Goal: Information Seeking & Learning: Learn about a topic

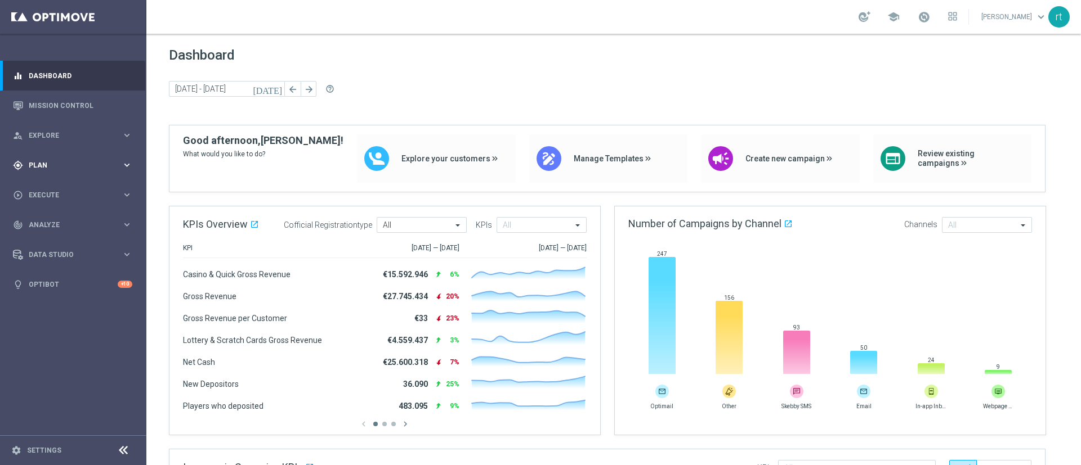
click at [38, 163] on span "Plan" at bounding box center [75, 165] width 93 height 7
click at [41, 183] on div "Target Groups" at bounding box center [87, 188] width 116 height 17
click at [42, 186] on link "Target Groups" at bounding box center [73, 188] width 88 height 9
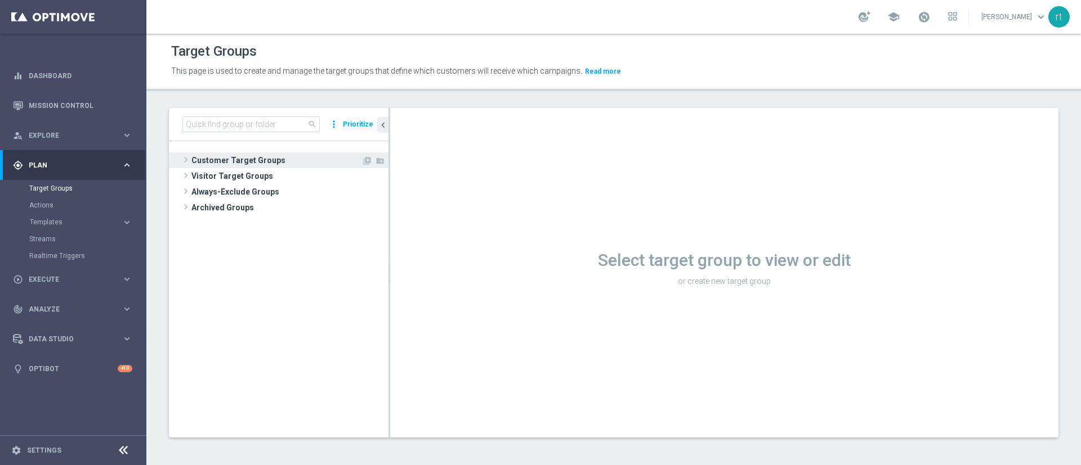
click at [246, 159] on span "Customer Target Groups" at bounding box center [276, 161] width 170 height 16
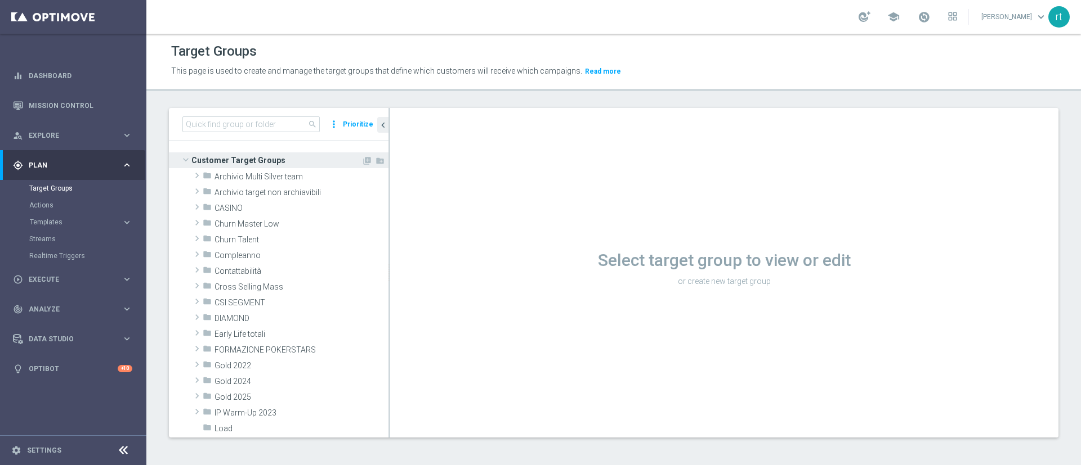
click at [246, 159] on span "Customer Target Groups" at bounding box center [276, 161] width 170 height 16
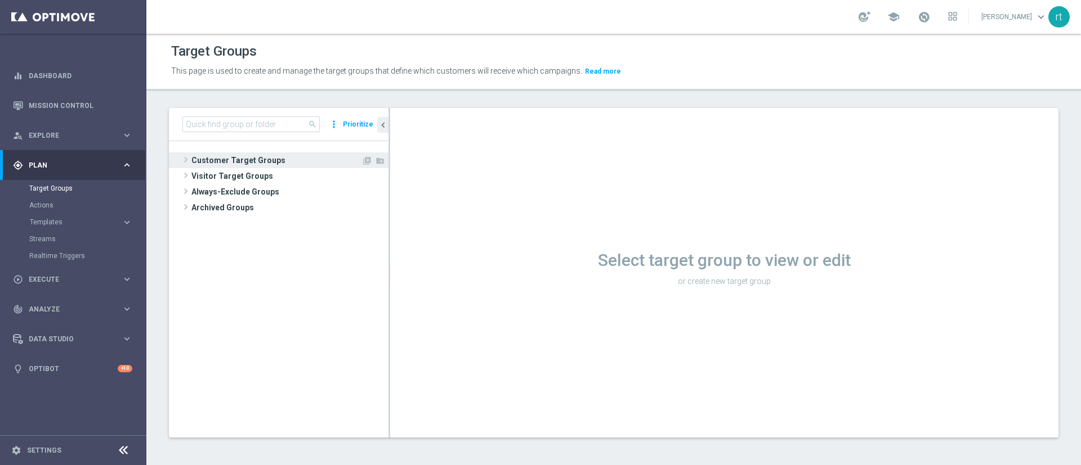
click at [246, 159] on span "Customer Target Groups" at bounding box center [276, 161] width 170 height 16
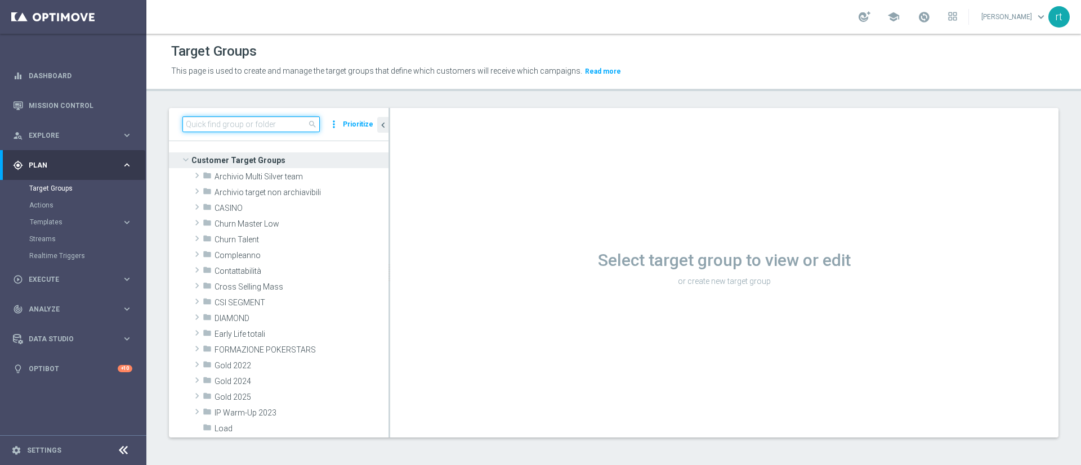
click at [284, 123] on input at bounding box center [250, 124] width 137 height 16
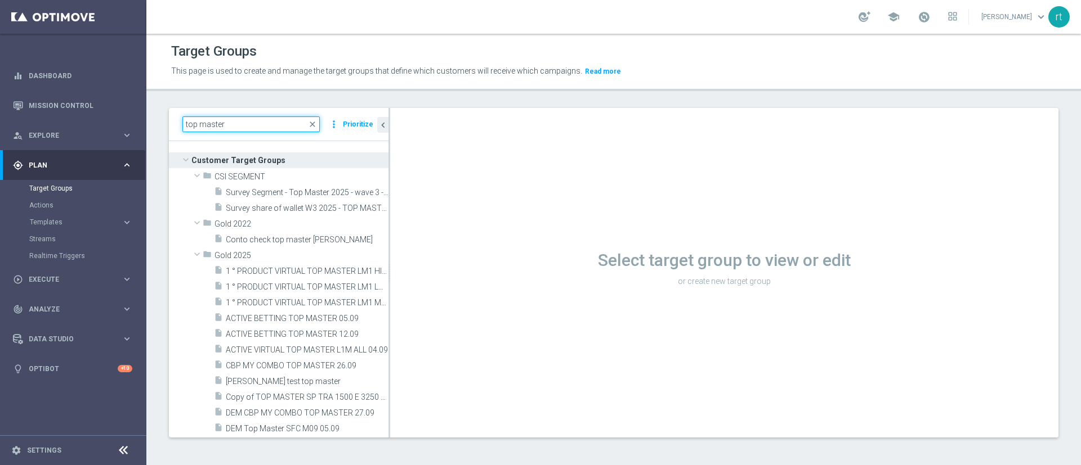
type input "top master"
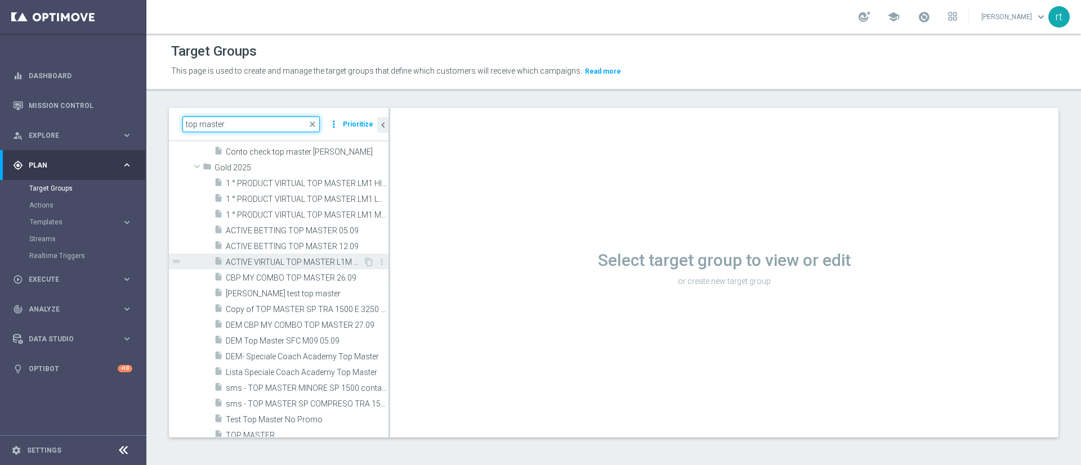
scroll to position [135, 0]
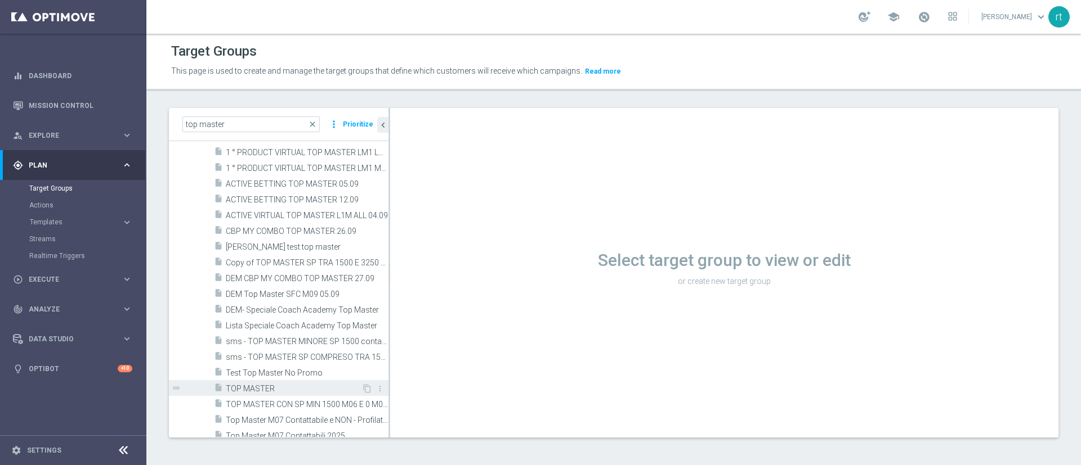
click at [275, 394] on div "insert_drive_file TOP MASTER" at bounding box center [287, 388] width 147 height 16
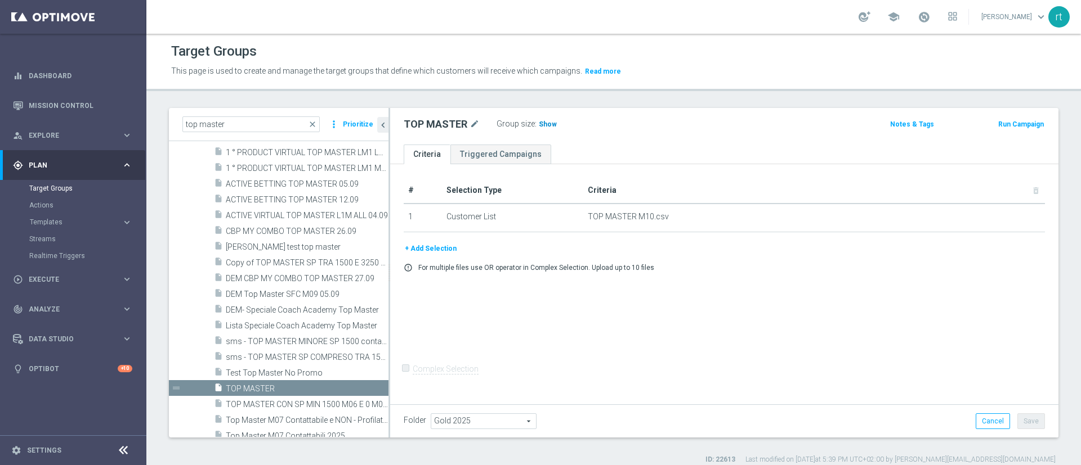
click at [546, 126] on span "Show" at bounding box center [548, 124] width 18 height 8
click at [549, 117] on div "Group size : 36,547" at bounding box center [552, 123] width 113 height 14
click at [545, 123] on span "36,547" at bounding box center [551, 125] width 24 height 11
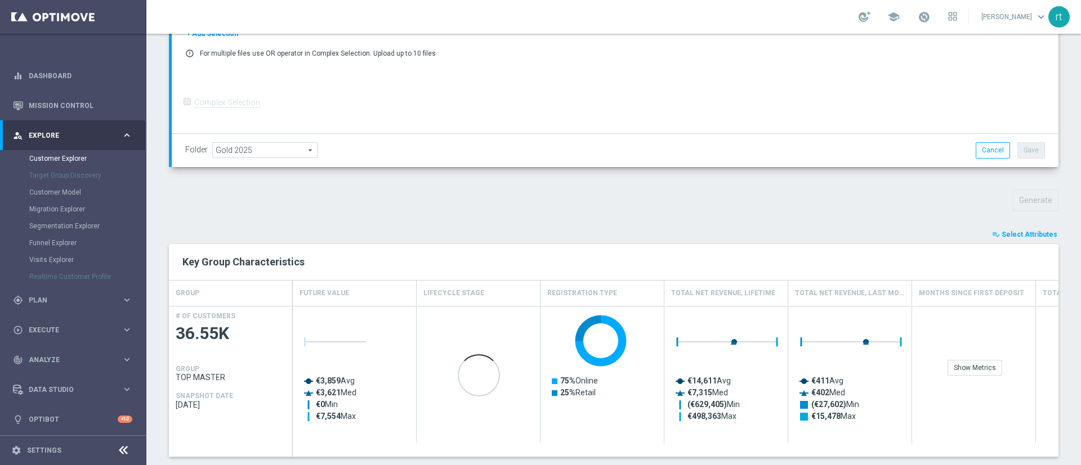
scroll to position [253, 0]
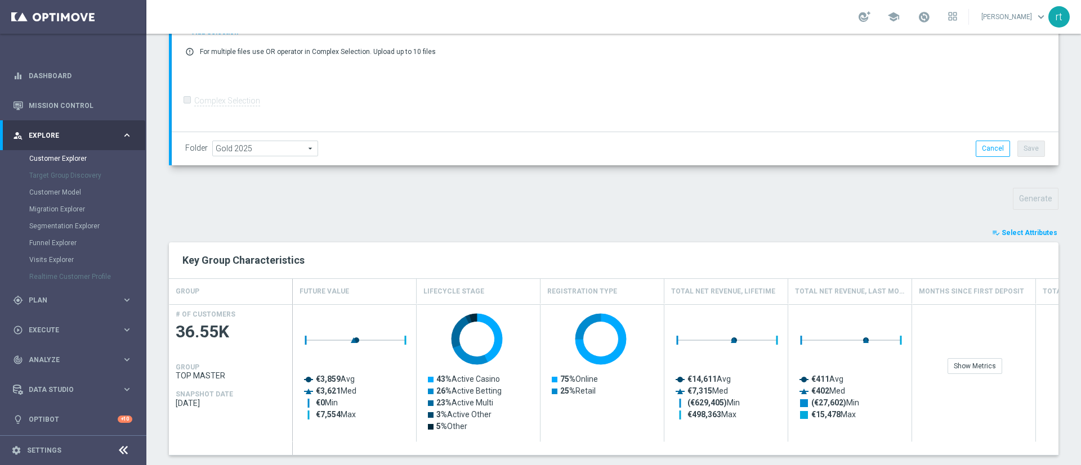
click at [1010, 231] on span "Select Attributes" at bounding box center [1029, 233] width 56 height 8
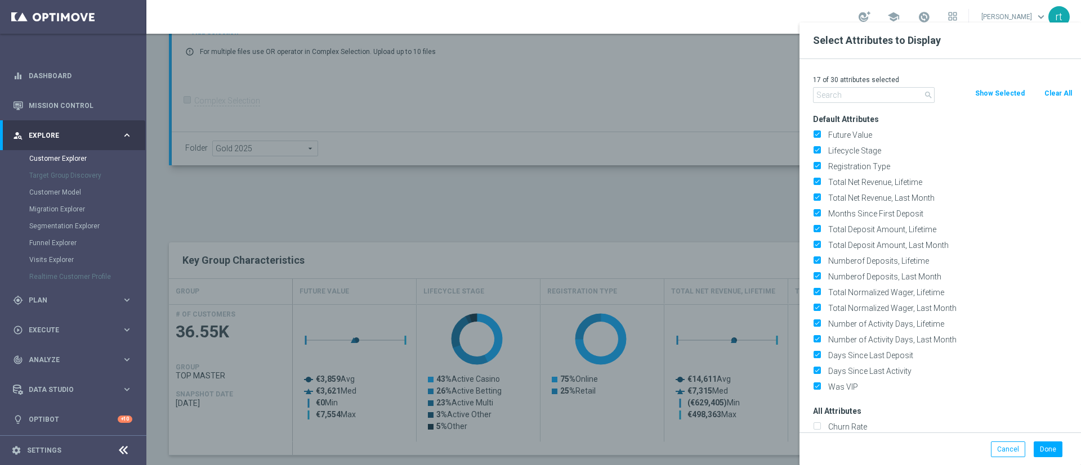
click at [1064, 89] on button "Clear All" at bounding box center [1058, 93] width 30 height 12
checkbox input "false"
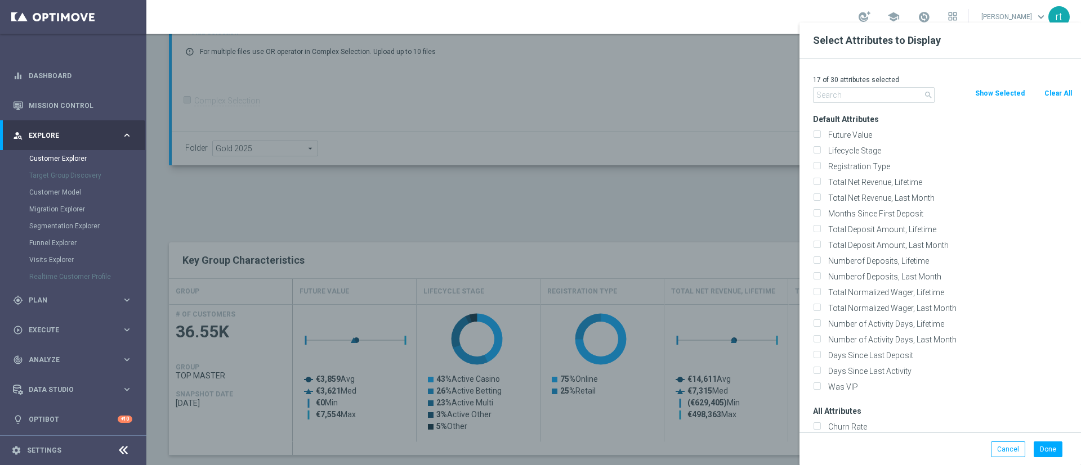
checkbox input "false"
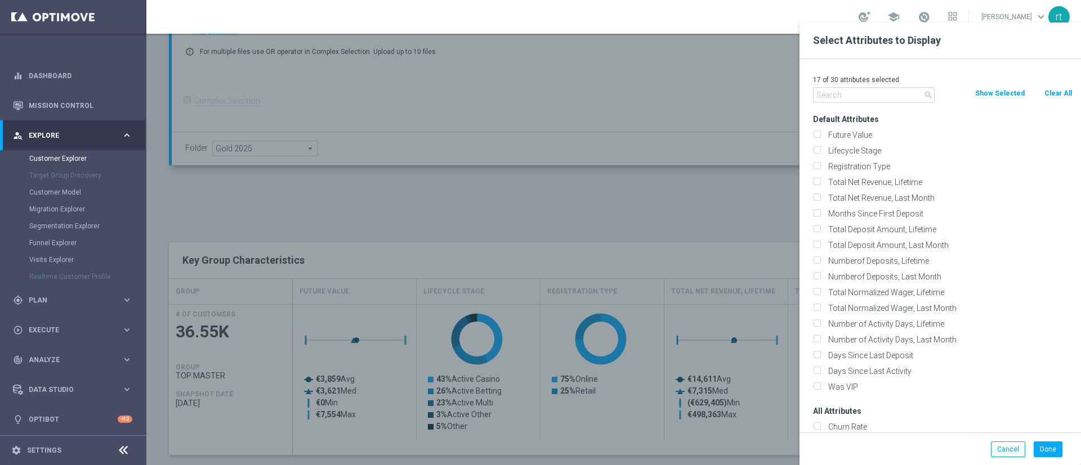
checkbox input "false"
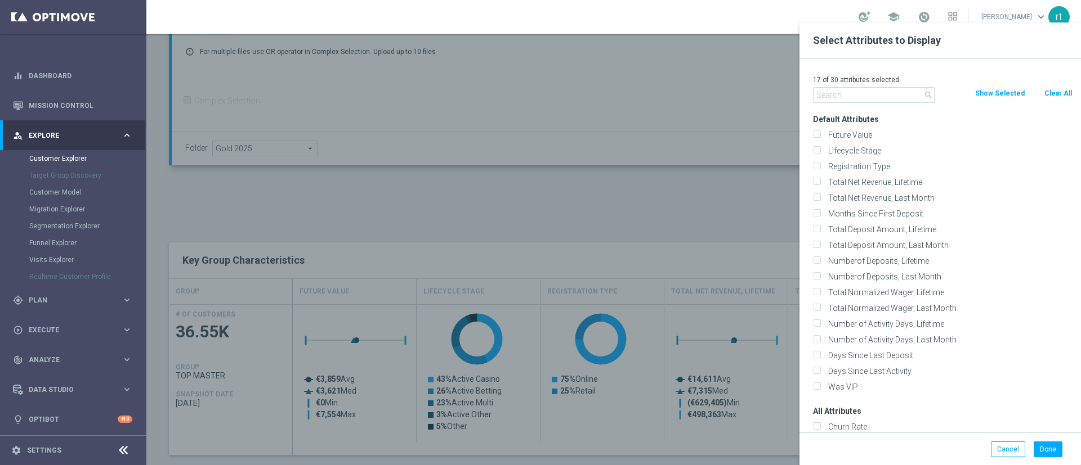
checkbox input "false"
click at [862, 150] on label "Lifecycle Stage" at bounding box center [948, 151] width 248 height 10
click at [820, 150] on input "Lifecycle Stage" at bounding box center [816, 152] width 7 height 7
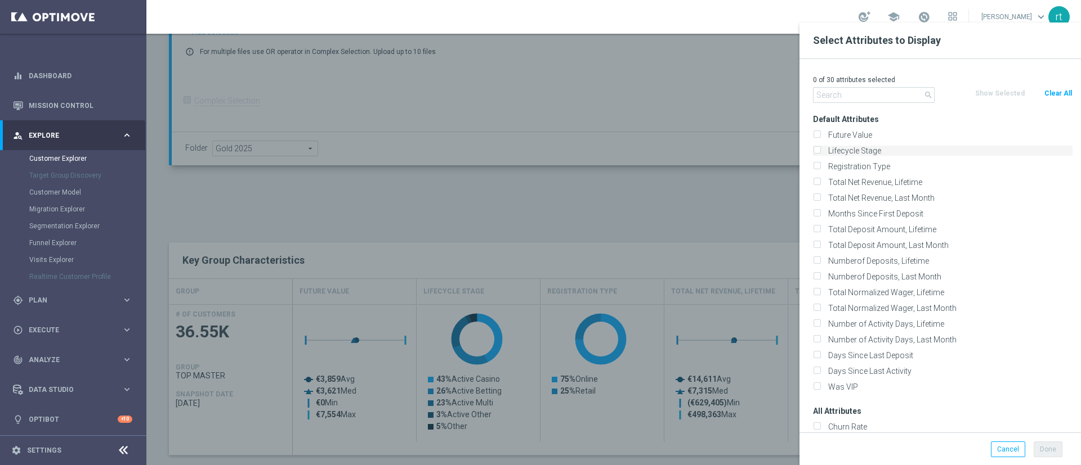
checkbox input "true"
click at [836, 95] on input "text" at bounding box center [874, 95] width 122 height 16
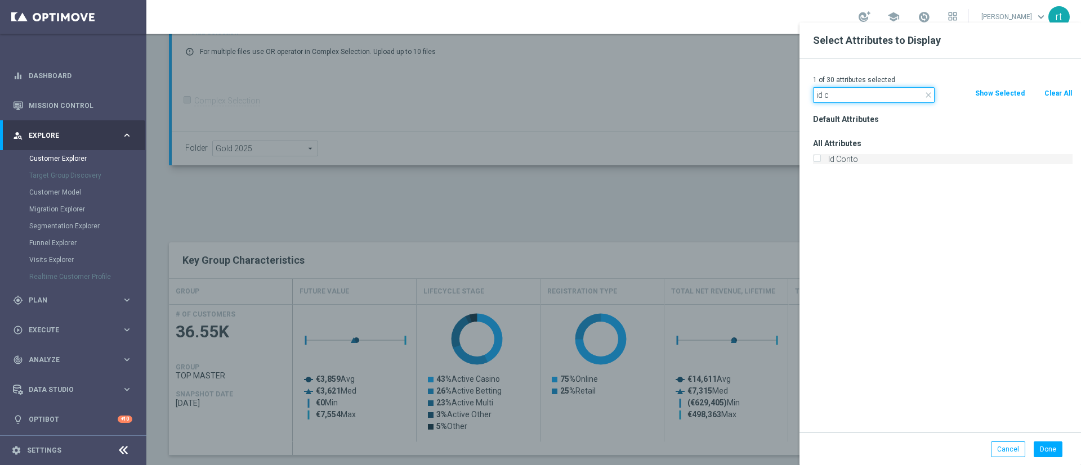
type input "id c"
click at [835, 156] on label "Id Conto" at bounding box center [948, 159] width 248 height 10
click at [820, 157] on input "Id Conto" at bounding box center [816, 160] width 7 height 7
checkbox input "true"
click at [1056, 445] on button "Done" at bounding box center [1047, 450] width 29 height 16
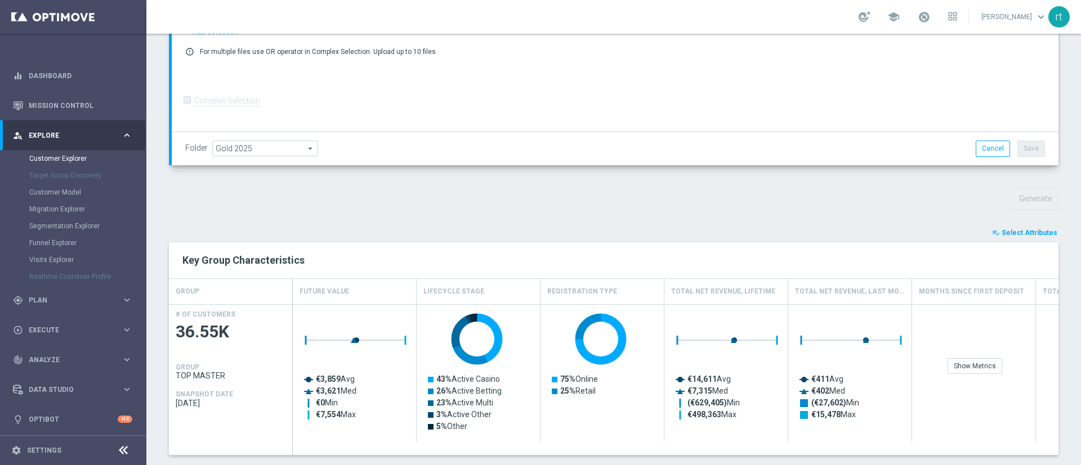
type input "Search"
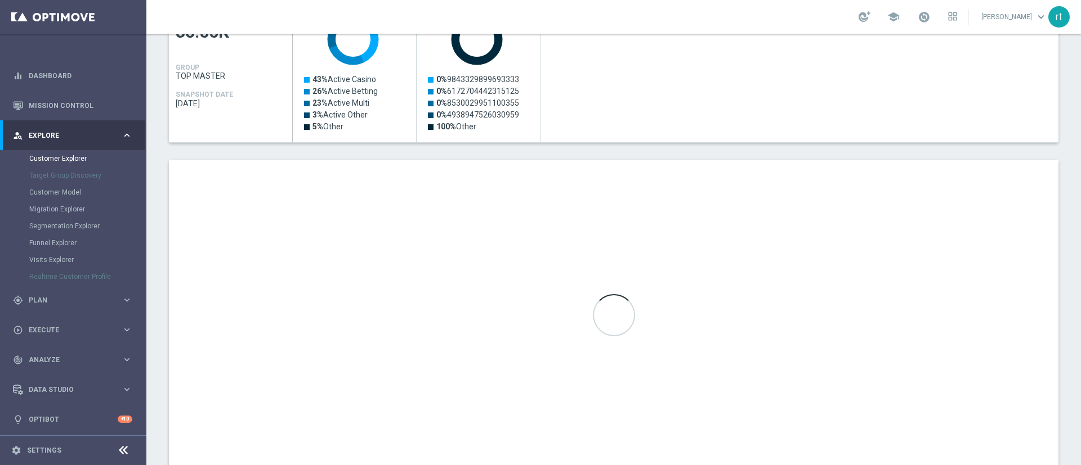
scroll to position [587, 0]
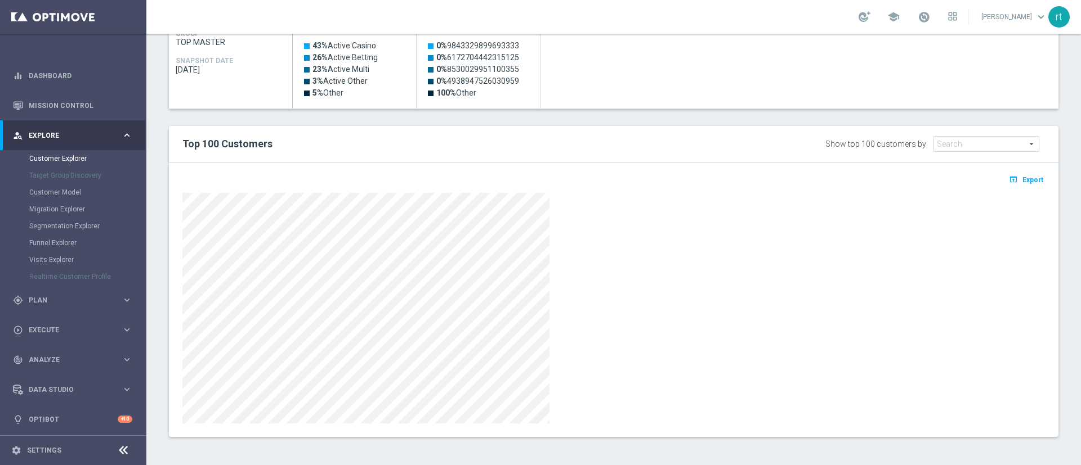
click at [709, 56] on div "Created with Highcharts 9.3.3 43% Active Casino 26% Active Betting 23% Active M…" at bounding box center [675, 40] width 765 height 138
click at [1007, 174] on button "open_in_browser Export" at bounding box center [1026, 179] width 38 height 15
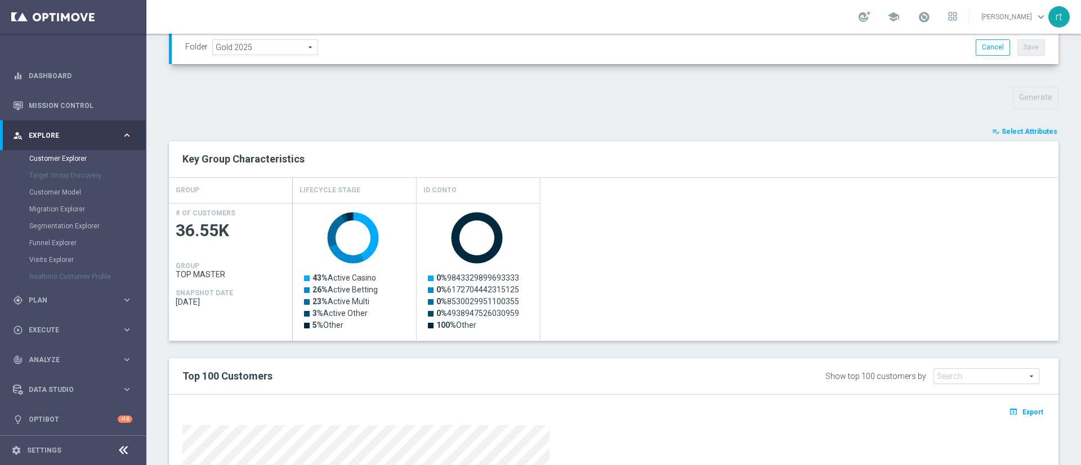
scroll to position [357, 0]
